Goal: Ask a question

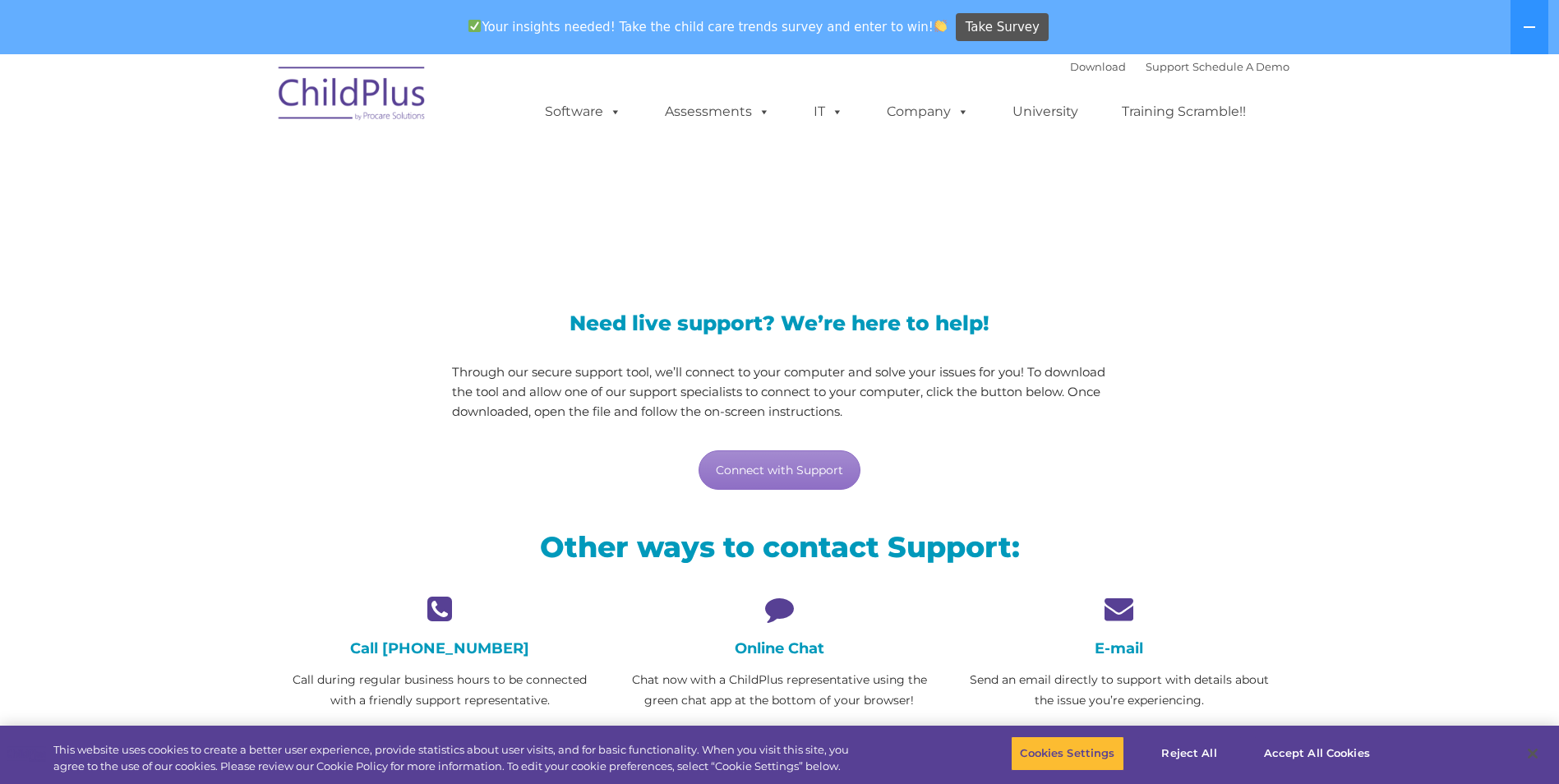
click at [813, 610] on icon at bounding box center [779, 609] width 314 height 29
click at [777, 608] on icon at bounding box center [779, 609] width 314 height 29
click at [782, 632] on div "Online Chat Chat now with a ChildPlus representative using the green chat app a…" at bounding box center [779, 652] width 314 height 116
click at [792, 472] on link "Connect with Support" at bounding box center [780, 470] width 162 height 40
click at [775, 691] on p "Chat now with a ChildPlus representative using the green chat app at the bottom…" at bounding box center [779, 690] width 314 height 41
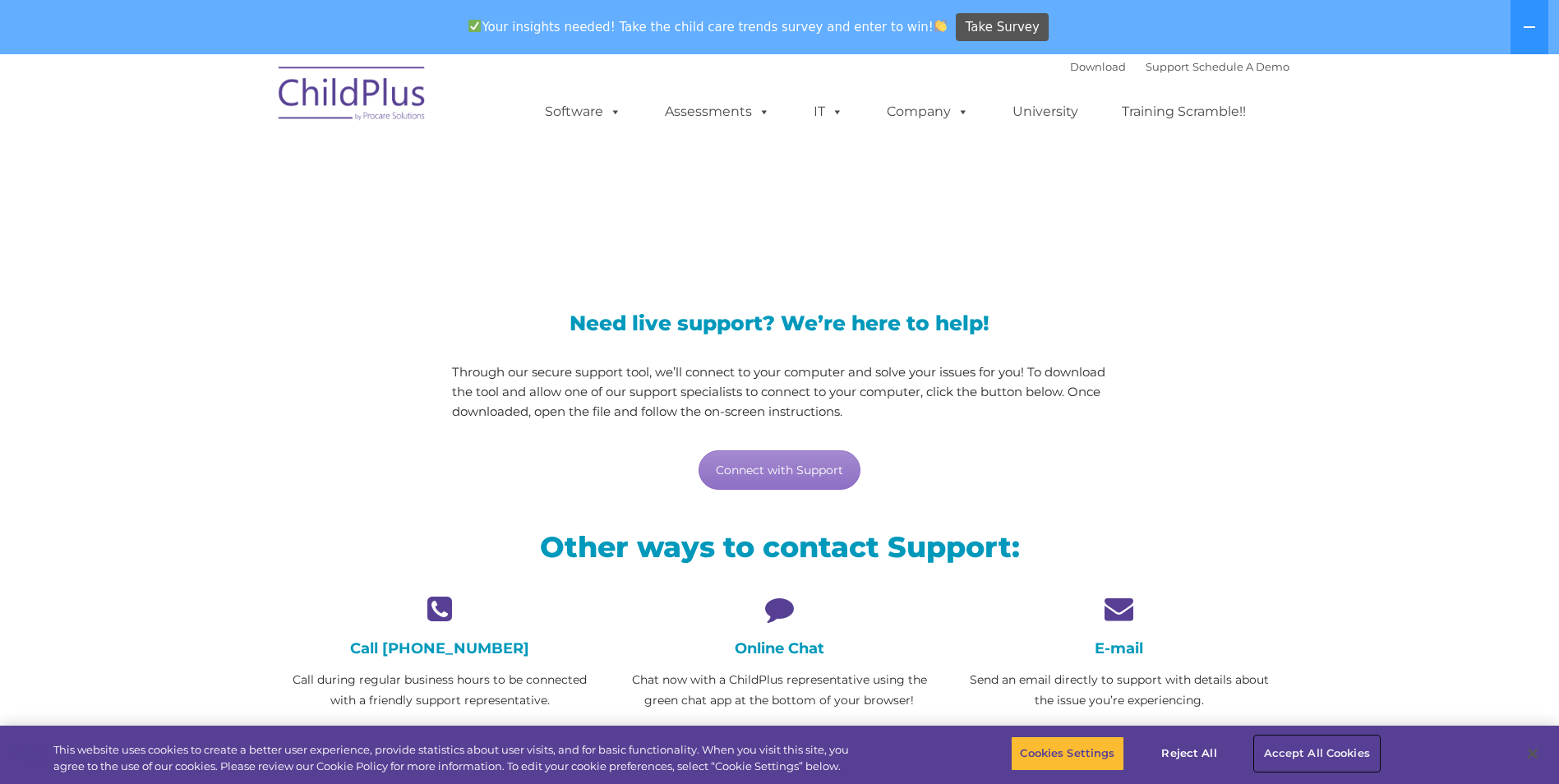
click at [1290, 742] on button "Accept All Cookies" at bounding box center [1316, 753] width 124 height 35
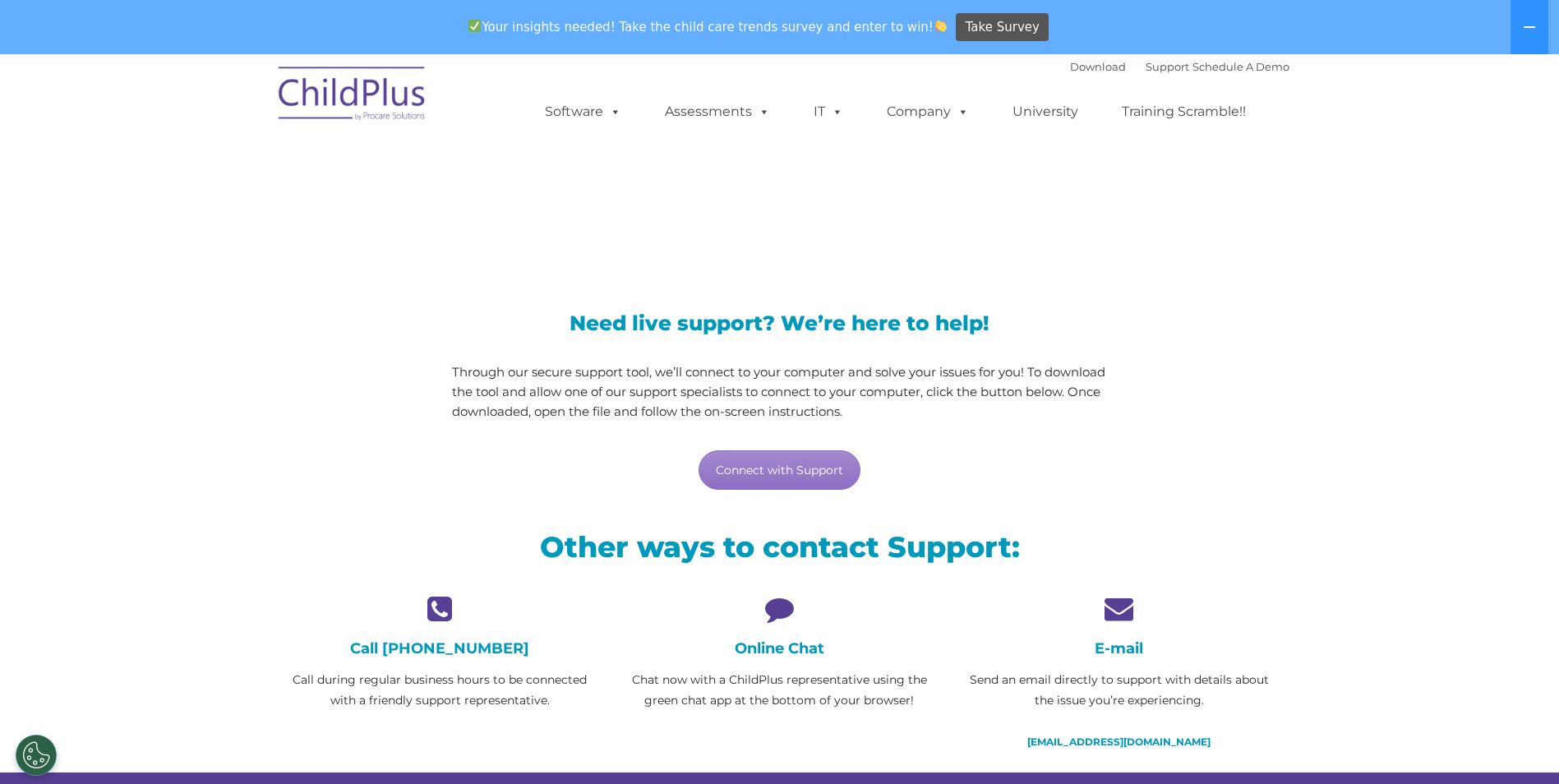
click at [786, 650] on h4 "Online Chat" at bounding box center [779, 647] width 314 height 18
click at [780, 581] on div "Other ways to contact Support:" at bounding box center [780, 550] width 1019 height 86
click at [1146, 70] on link "Support" at bounding box center [1168, 67] width 44 height 13
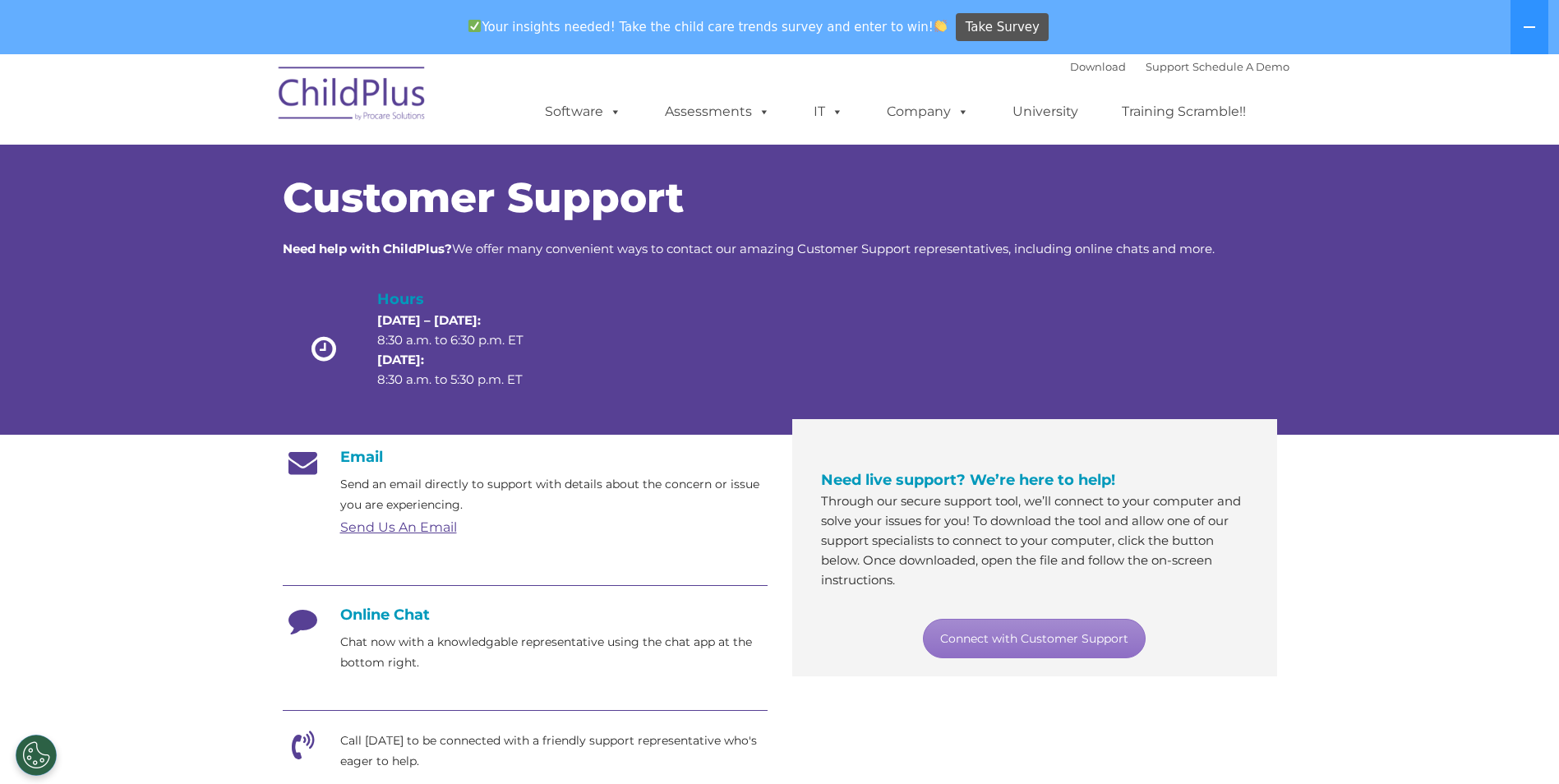
click at [373, 615] on h4 "Online Chat" at bounding box center [524, 614] width 485 height 18
click at [1026, 639] on link "Connect with Customer Support" at bounding box center [1035, 638] width 223 height 40
click at [1529, 475] on section "Customer Support Need help with ChildPlus? We offer many convenient ways to con…" at bounding box center [779, 687] width 1559 height 1267
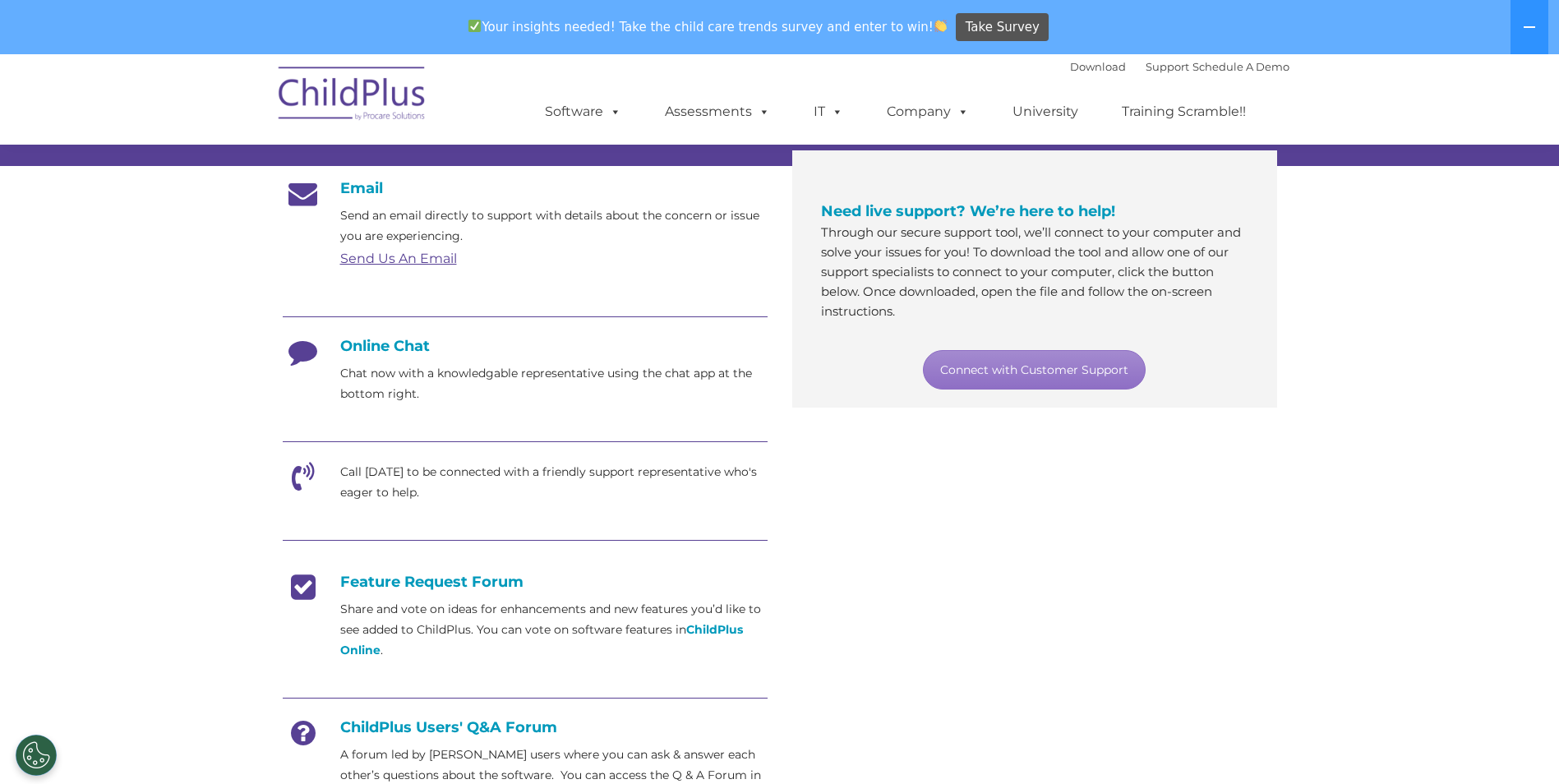
scroll to position [268, 0]
click at [394, 337] on div at bounding box center [524, 320] width 485 height 37
